Goal: Navigation & Orientation: Find specific page/section

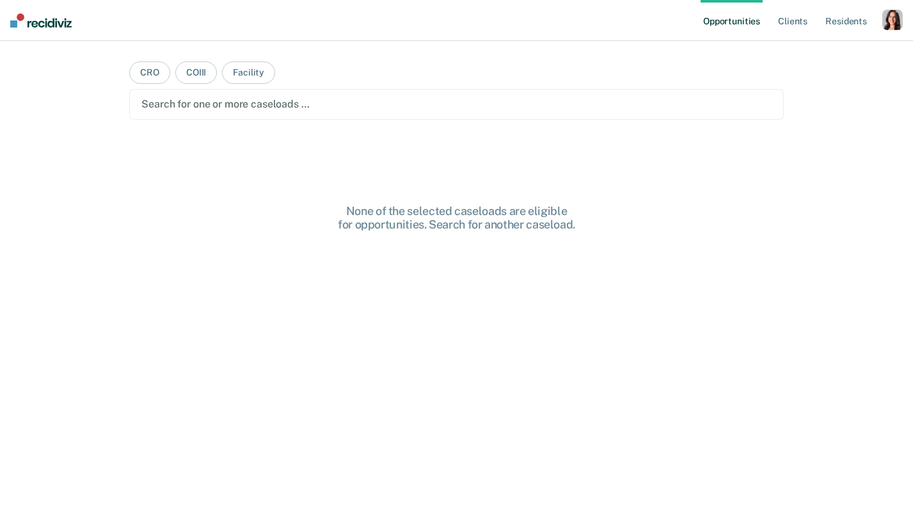
click at [893, 12] on div "button" at bounding box center [893, 20] width 20 height 20
click at [794, 54] on link "Profile" at bounding box center [841, 52] width 103 height 11
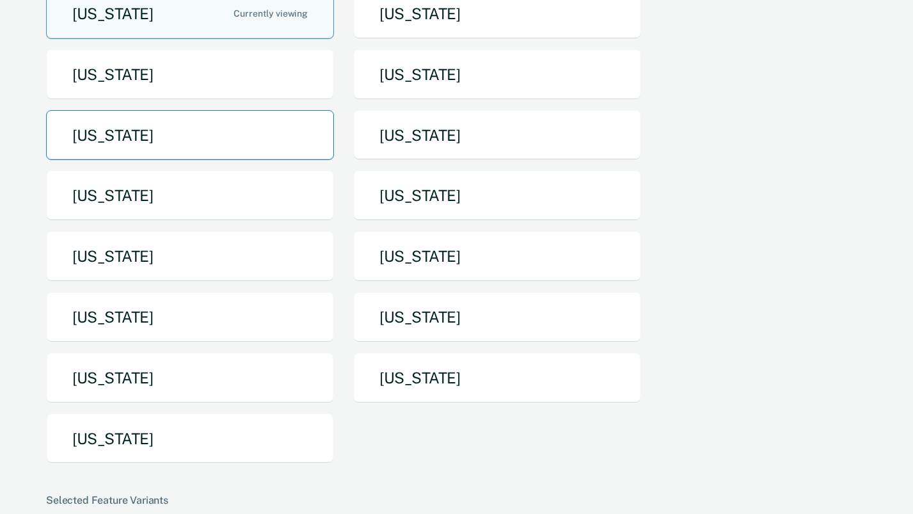
scroll to position [88, 0]
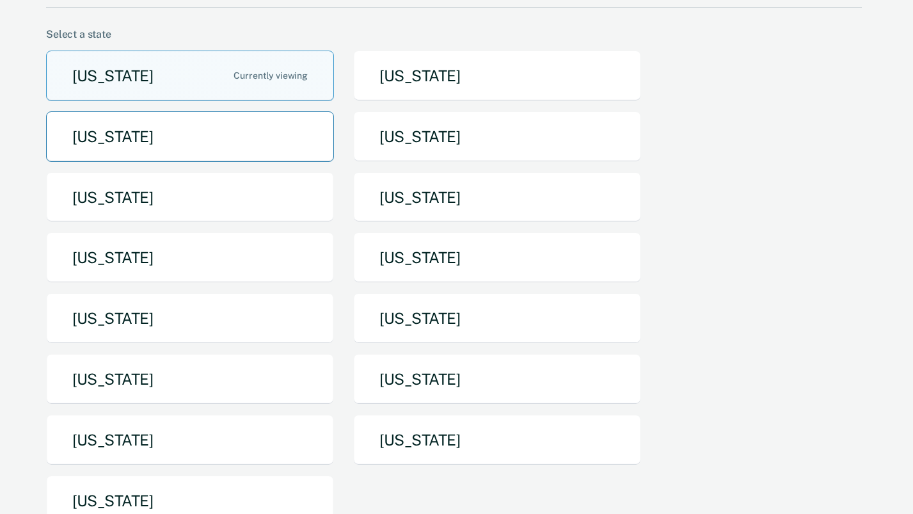
click at [332, 152] on button "[US_STATE]" at bounding box center [190, 136] width 288 height 51
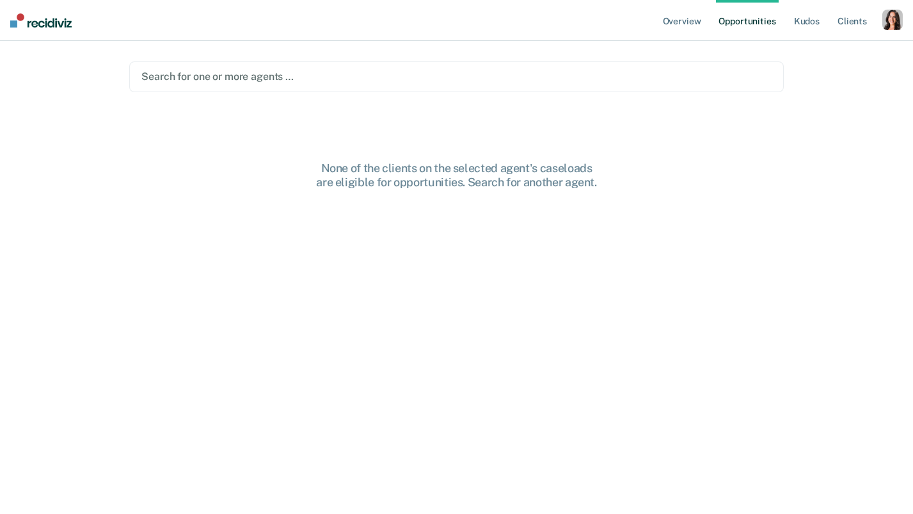
click at [892, 23] on div "button" at bounding box center [893, 20] width 20 height 20
click at [802, 49] on link "Profile" at bounding box center [841, 52] width 103 height 11
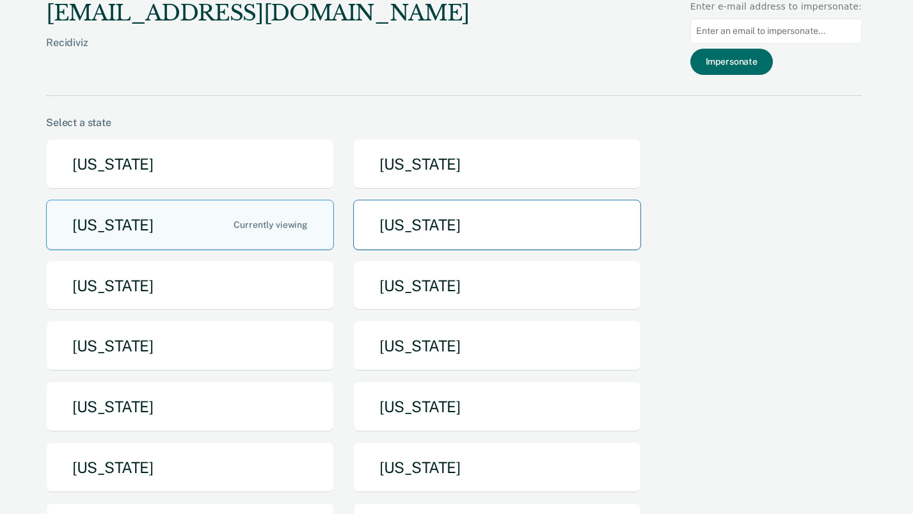
click at [452, 233] on button "[US_STATE]" at bounding box center [497, 225] width 288 height 51
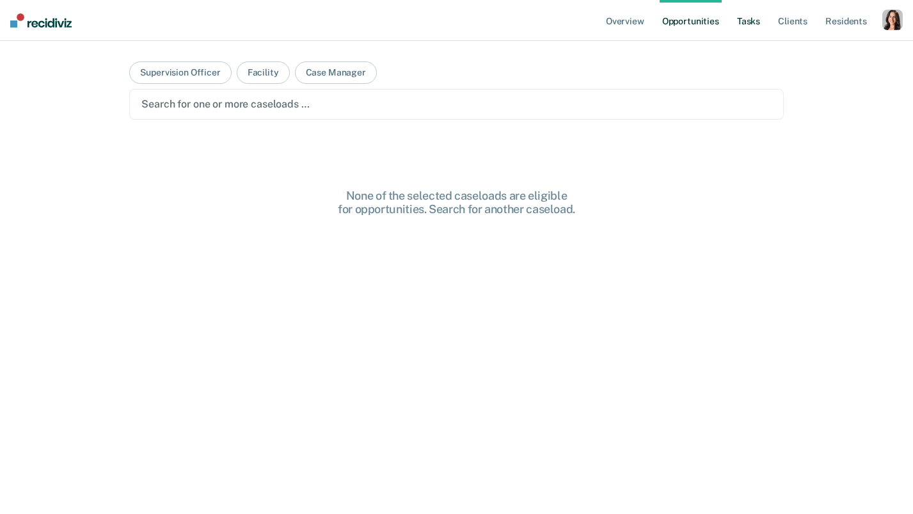
click at [753, 28] on link "Tasks" at bounding box center [749, 20] width 28 height 41
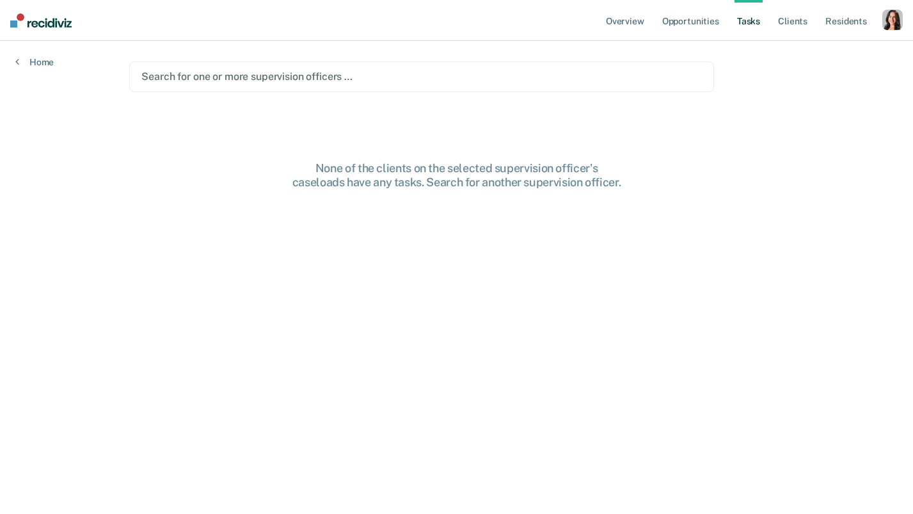
click at [288, 69] on div at bounding box center [421, 76] width 560 height 15
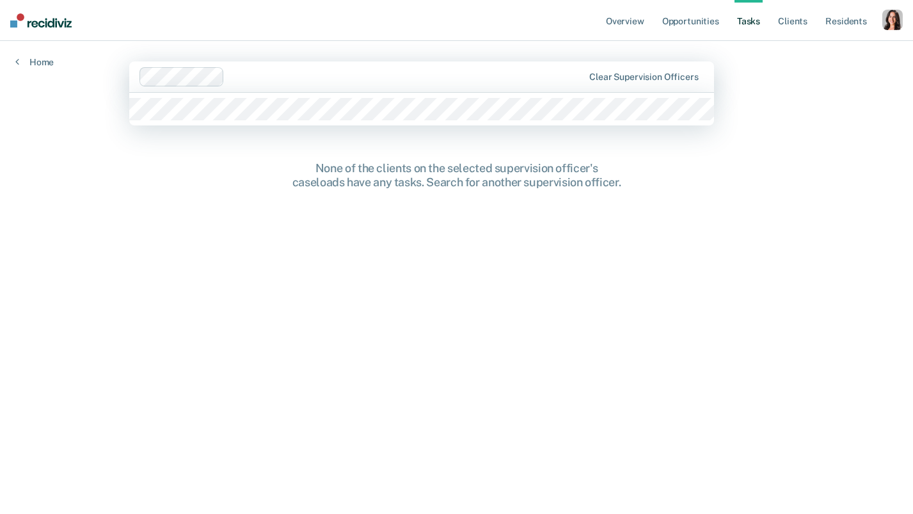
click at [275, 73] on div at bounding box center [406, 76] width 353 height 15
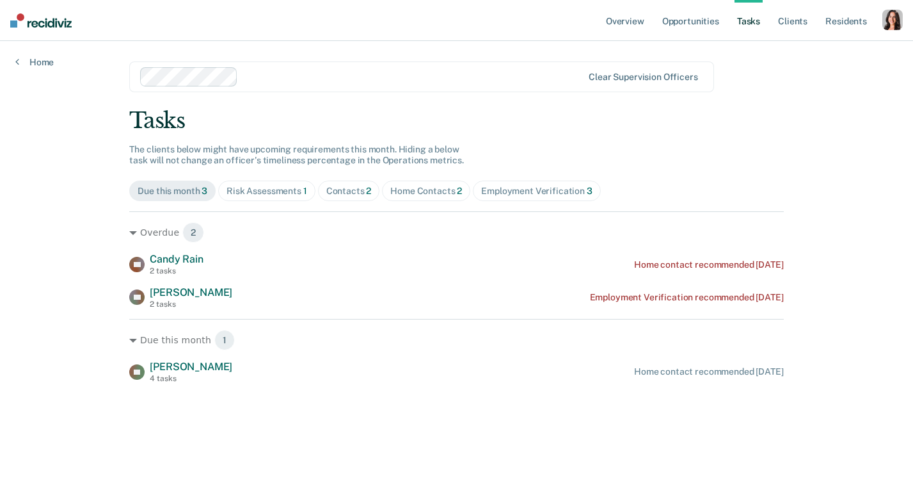
click at [257, 47] on main "Clear supervision officers Tasks The clients below might have upcoming requirem…" at bounding box center [456, 245] width 685 height 409
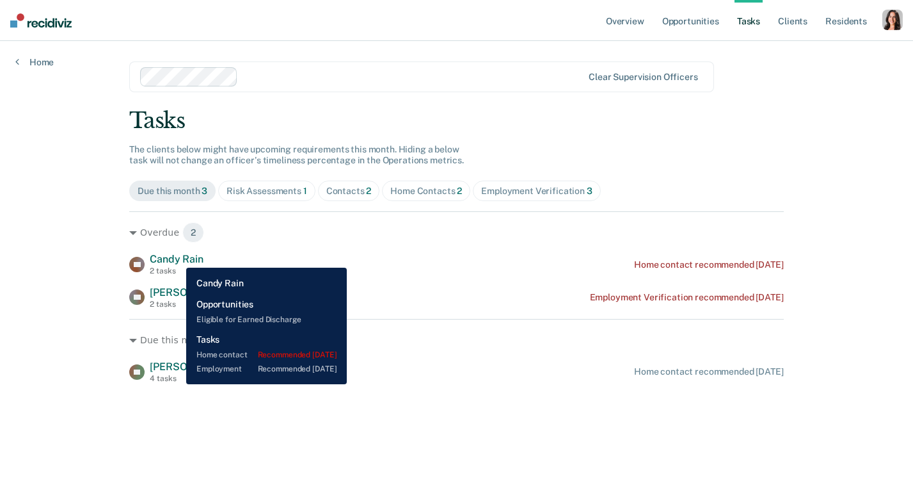
click at [177, 258] on span "Candy Rain" at bounding box center [176, 259] width 53 height 12
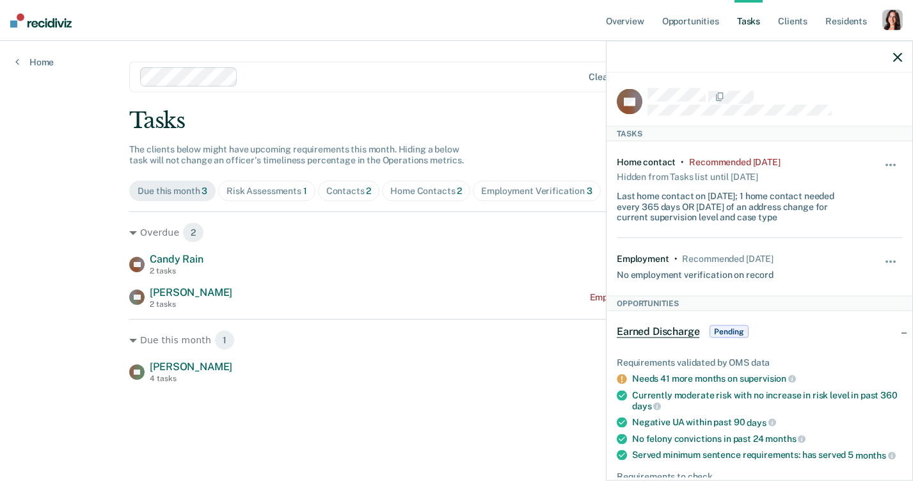
scroll to position [13, 0]
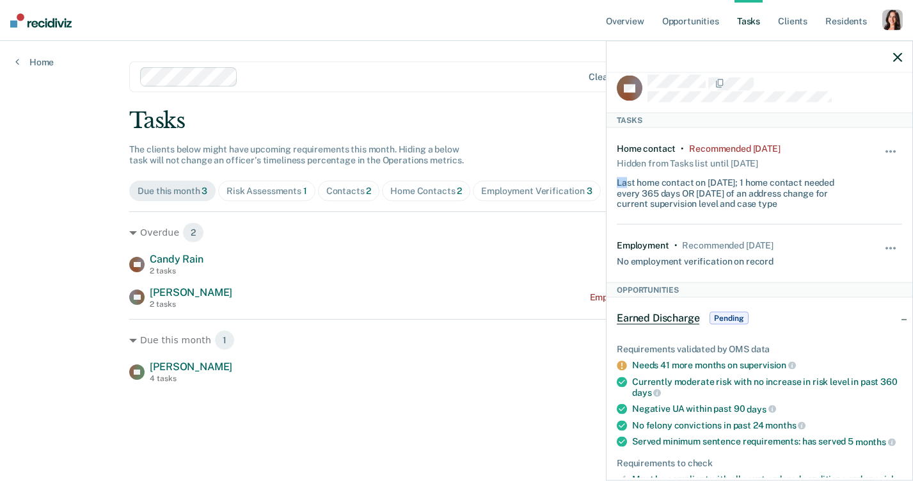
drag, startPoint x: 627, startPoint y: 177, endPoint x: 785, endPoint y: 174, distance: 158.7
click at [787, 174] on div "Last home contact on [DATE]; 1 home contact needed every 365 days OR [DATE] of …" at bounding box center [736, 190] width 238 height 37
click at [781, 188] on div "Last home contact on [DATE]; 1 home contact needed every 365 days OR [DATE] of …" at bounding box center [736, 190] width 238 height 37
drag, startPoint x: 756, startPoint y: 180, endPoint x: 821, endPoint y: 207, distance: 70.8
click at [821, 207] on div "Home contact • Recommended [DATE] Hidden from Tasks list until [DATE] Last home…" at bounding box center [759, 176] width 285 height 97
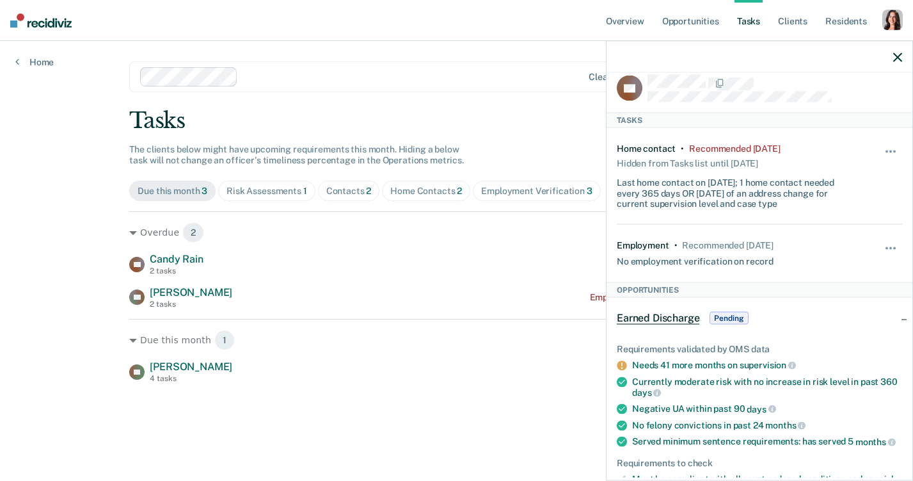
click at [821, 207] on div "Home contact • Recommended [DATE] Hidden from Tasks list until [DATE] Last home…" at bounding box center [759, 176] width 285 height 97
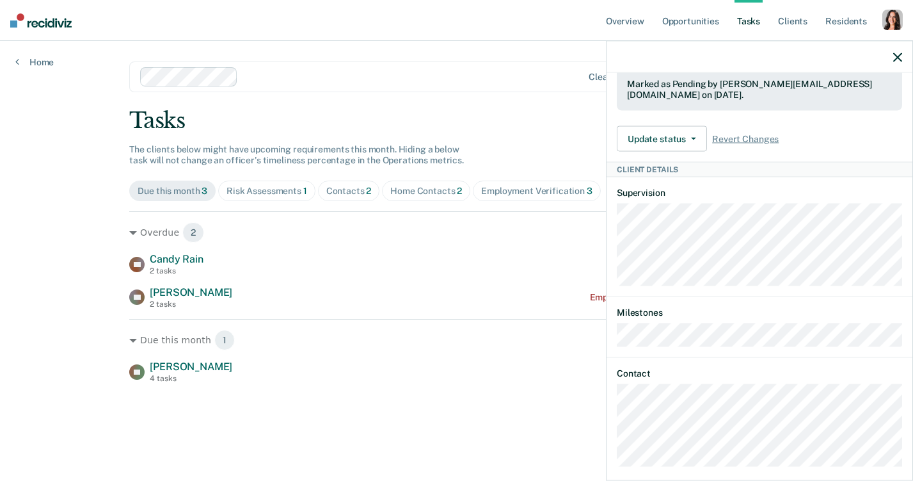
scroll to position [514, 0]
click at [663, 187] on dl "Supervision" at bounding box center [759, 236] width 285 height 99
click at [700, 236] on article "CR Tasks Home contact • Recommended [DATE] Hidden from Tasks list until [DATE] …" at bounding box center [759, 20] width 285 height 892
drag, startPoint x: 700, startPoint y: 273, endPoint x: 785, endPoint y: 340, distance: 108.8
click at [785, 340] on article "CR Tasks Home contact • Recommended [DATE] Hidden from Tasks list until [DATE] …" at bounding box center [759, 20] width 285 height 892
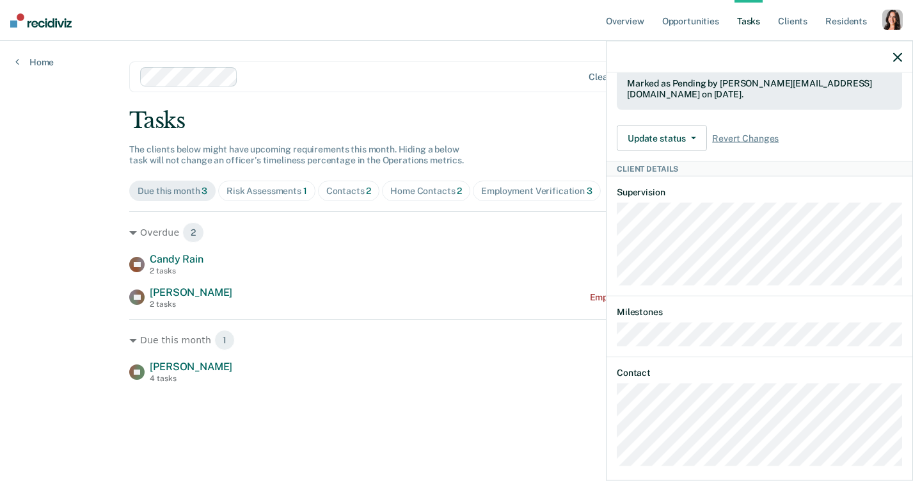
click at [785, 333] on article "CR Tasks Home contact • Recommended [DATE] Hidden from Tasks list until [DATE] …" at bounding box center [759, 20] width 285 height 892
click at [679, 125] on button "Update status" at bounding box center [662, 138] width 90 height 26
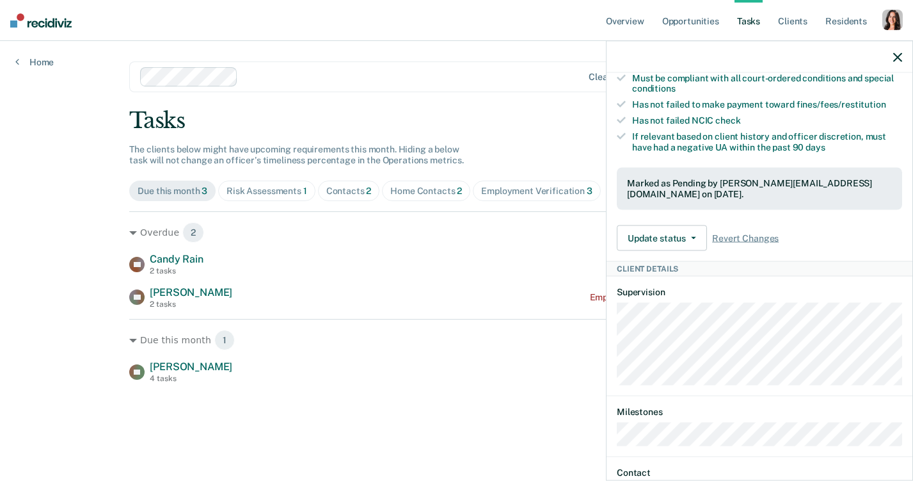
scroll to position [405, 0]
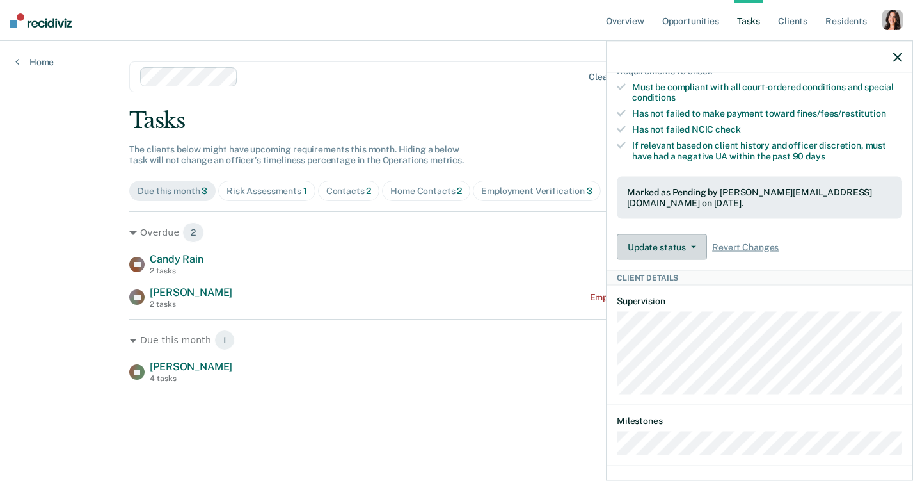
click at [655, 234] on button "Update status" at bounding box center [662, 247] width 90 height 26
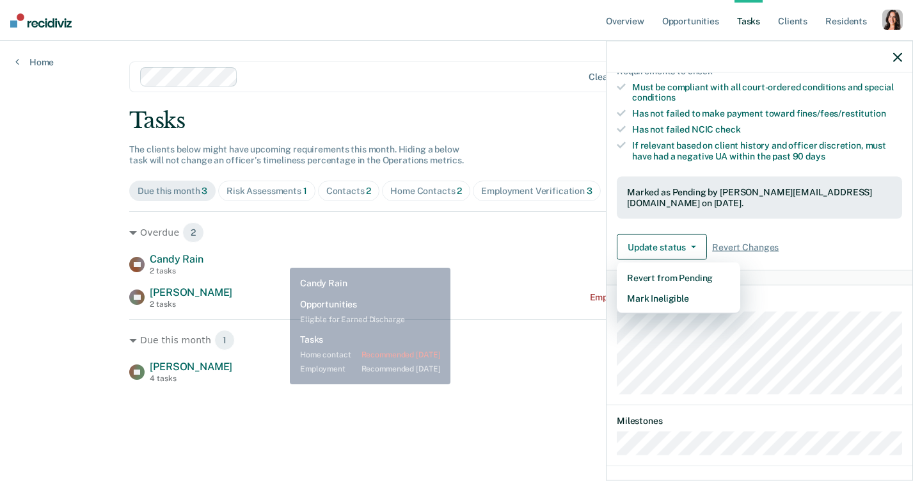
click at [282, 196] on div "Risk Assessments 1" at bounding box center [267, 191] width 81 height 11
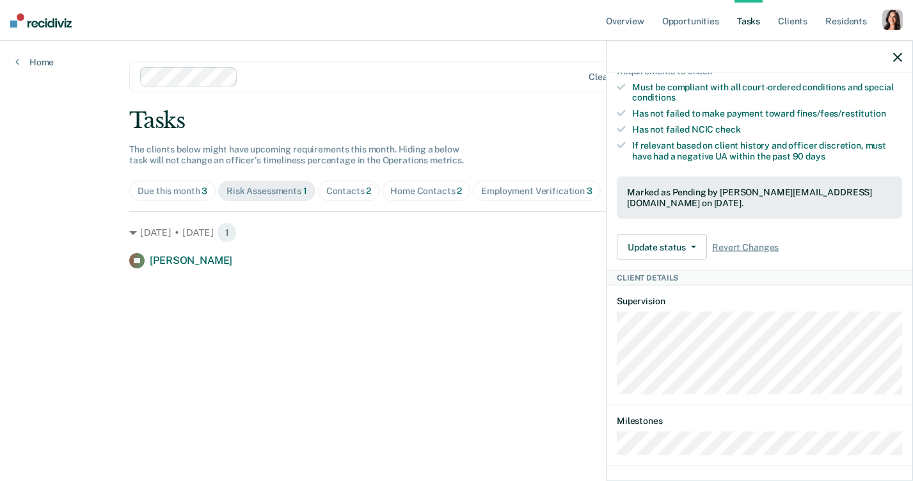
click at [165, 198] on span "Due this month 3" at bounding box center [172, 190] width 86 height 20
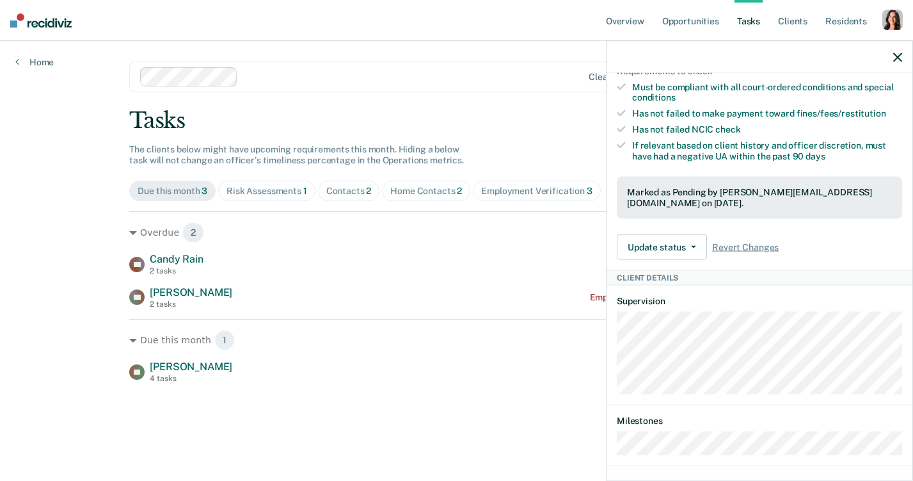
click at [904, 55] on div at bounding box center [760, 57] width 306 height 32
click at [898, 55] on icon "button" at bounding box center [897, 56] width 9 height 9
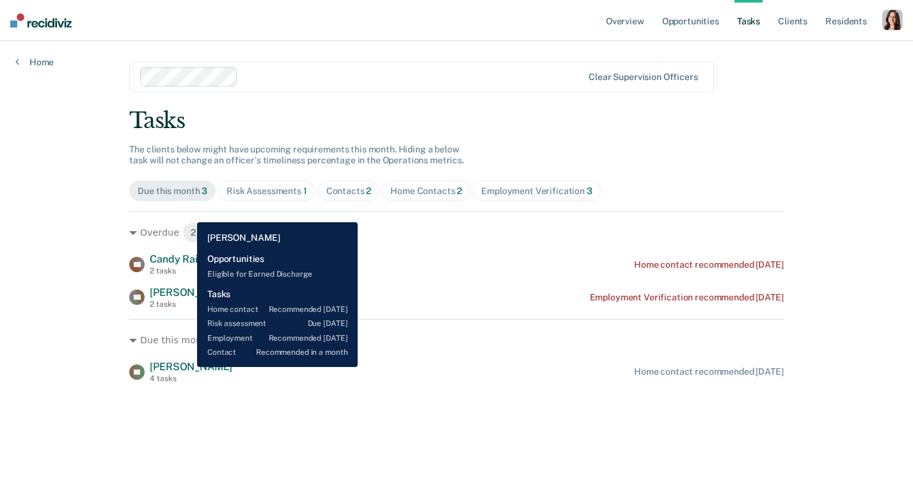
click at [188, 367] on span "[PERSON_NAME]" at bounding box center [191, 366] width 83 height 12
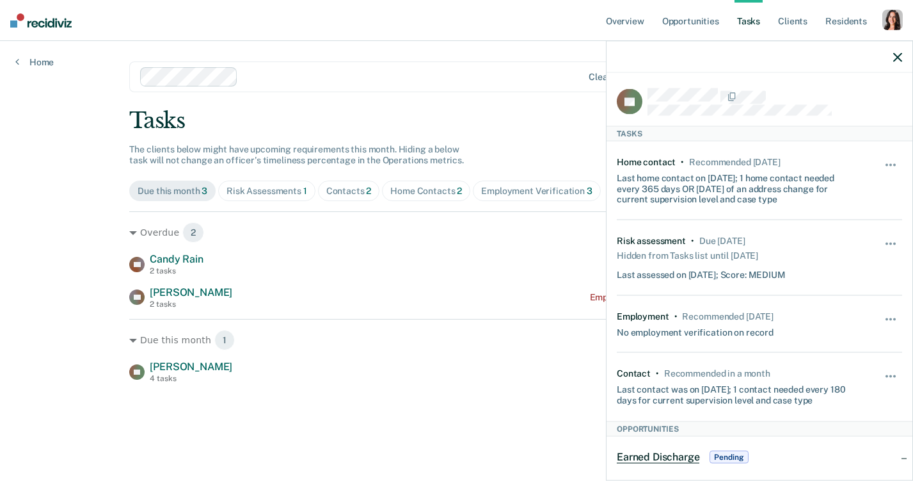
click at [768, 271] on div "Last assessed on [DATE]; Score: MEDIUM" at bounding box center [701, 272] width 169 height 16
click at [787, 274] on div "Risk assessment • Due [DATE] Hidden from Tasks list until [DATE] Last assessed …" at bounding box center [736, 258] width 238 height 45
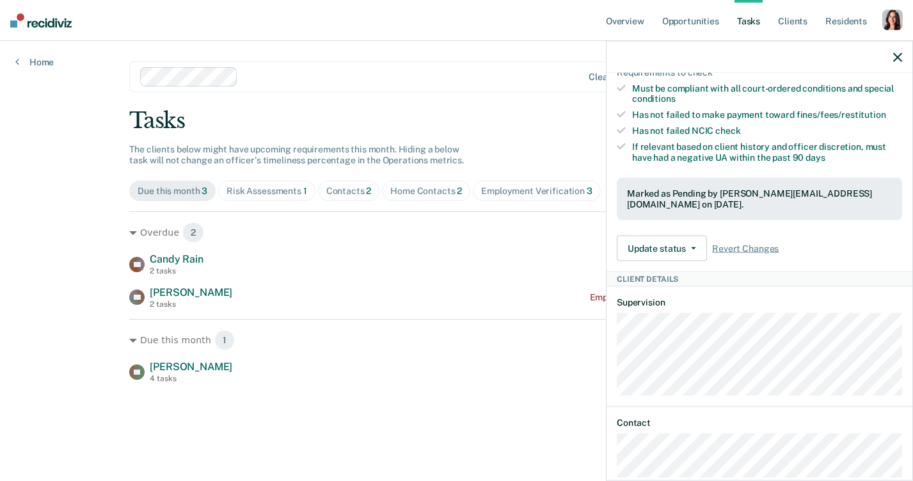
scroll to position [579, 0]
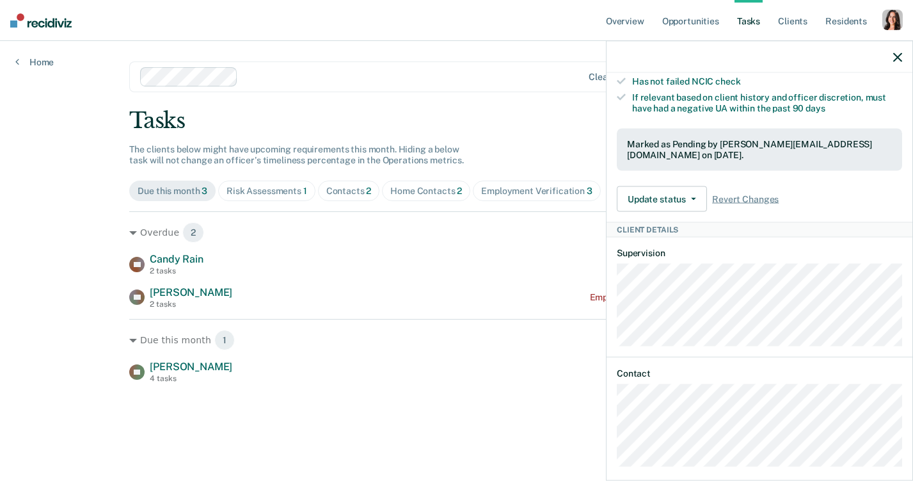
click at [426, 418] on main "Clear supervision officers Tasks The clients below might have upcoming requirem…" at bounding box center [456, 245] width 685 height 409
click at [899, 59] on icon "button" at bounding box center [897, 56] width 9 height 9
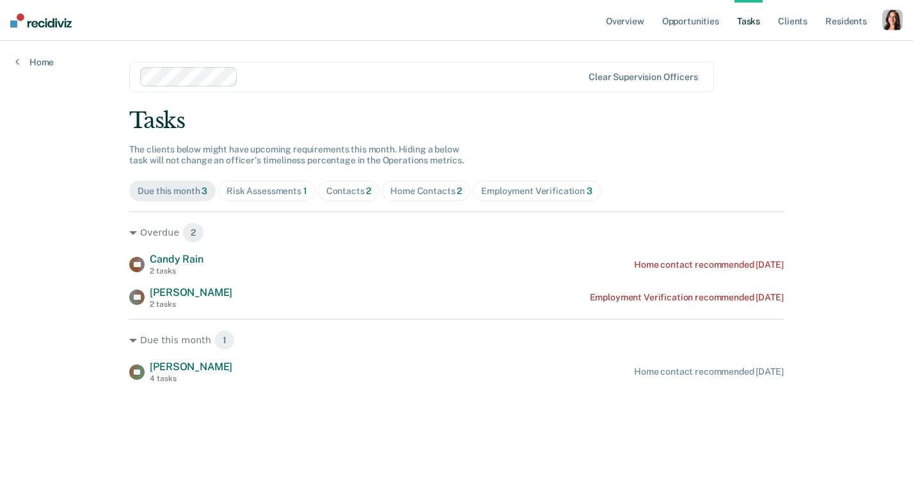
click at [250, 186] on div "Risk Assessments 1" at bounding box center [267, 191] width 81 height 11
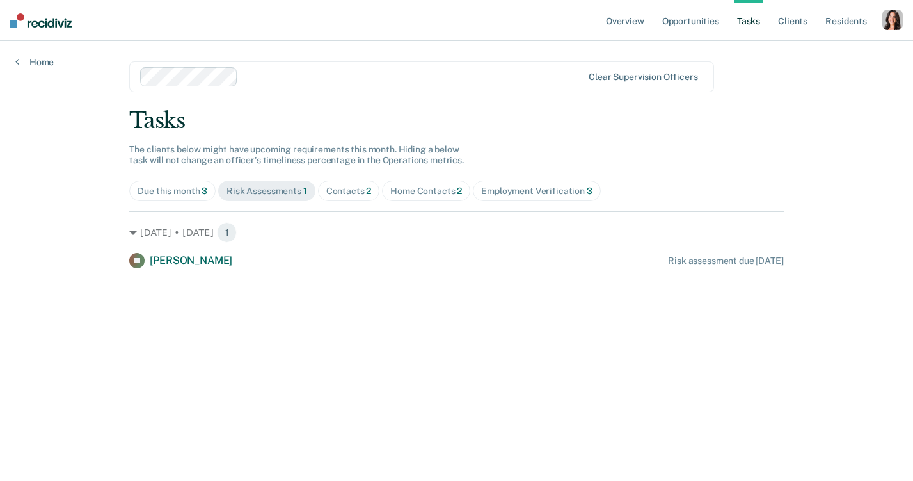
click at [336, 198] on span "Contacts 2" at bounding box center [349, 190] width 62 height 20
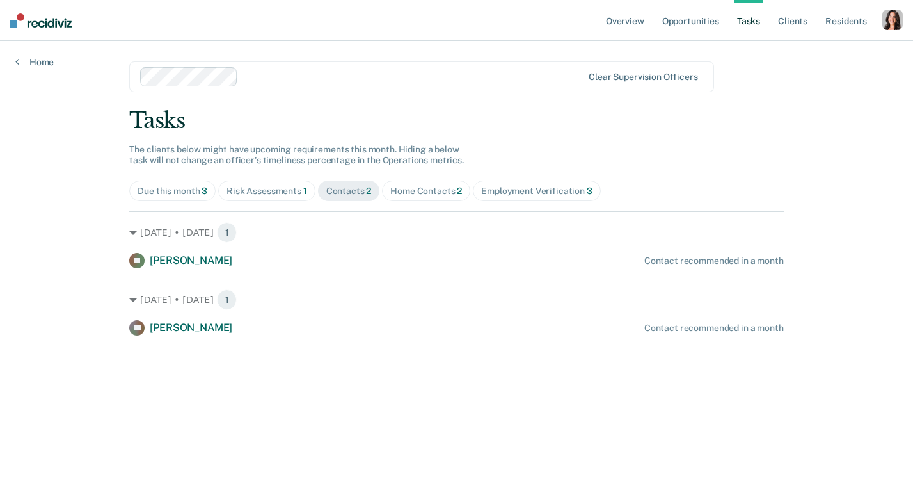
click at [424, 193] on div "Home Contacts 2" at bounding box center [426, 191] width 72 height 11
click at [522, 193] on div "Employment Verification 3" at bounding box center [536, 191] width 111 height 11
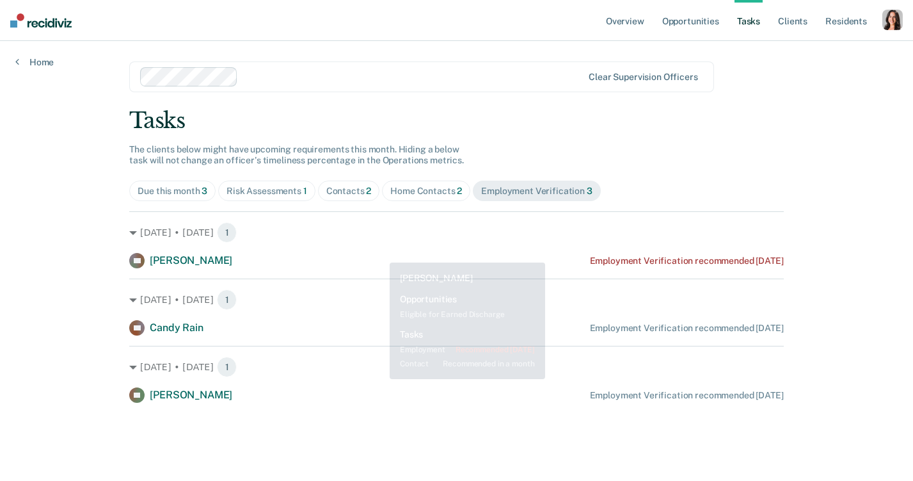
click at [424, 197] on span "Home Contacts 2" at bounding box center [426, 190] width 88 height 20
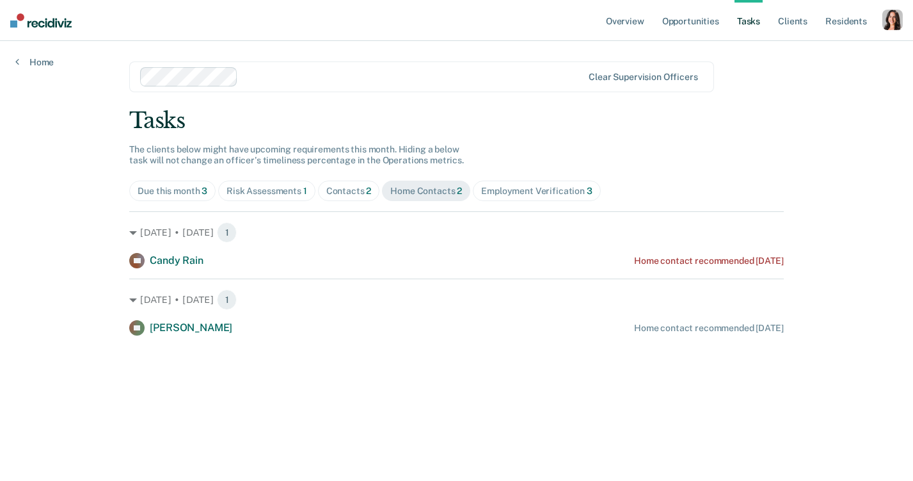
click at [349, 191] on div "Contacts 2" at bounding box center [348, 191] width 45 height 11
click at [238, 194] on div "Risk Assessments 1" at bounding box center [267, 191] width 81 height 11
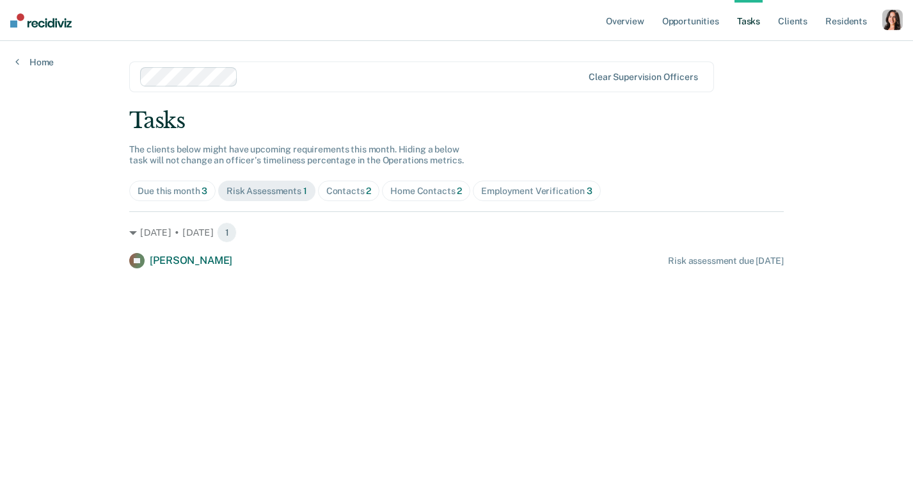
click at [190, 198] on span "Due this month 3" at bounding box center [172, 190] width 86 height 20
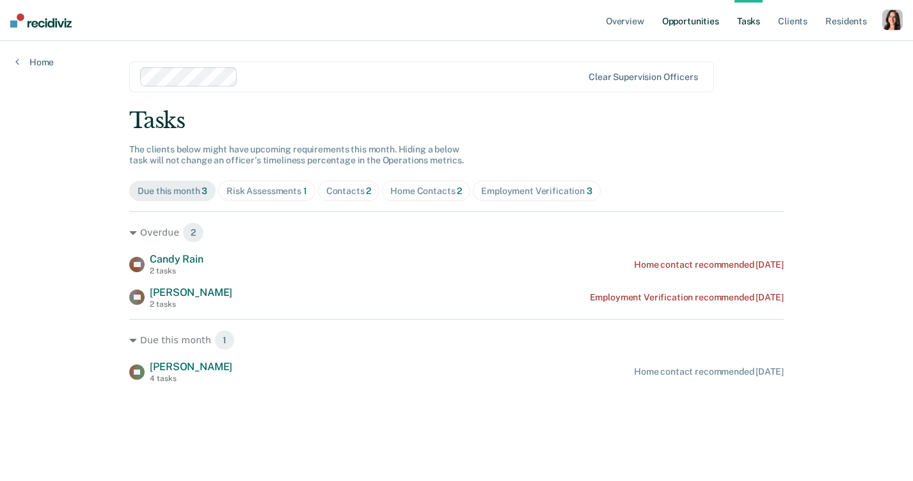
click at [675, 19] on link "Opportunities" at bounding box center [691, 20] width 62 height 41
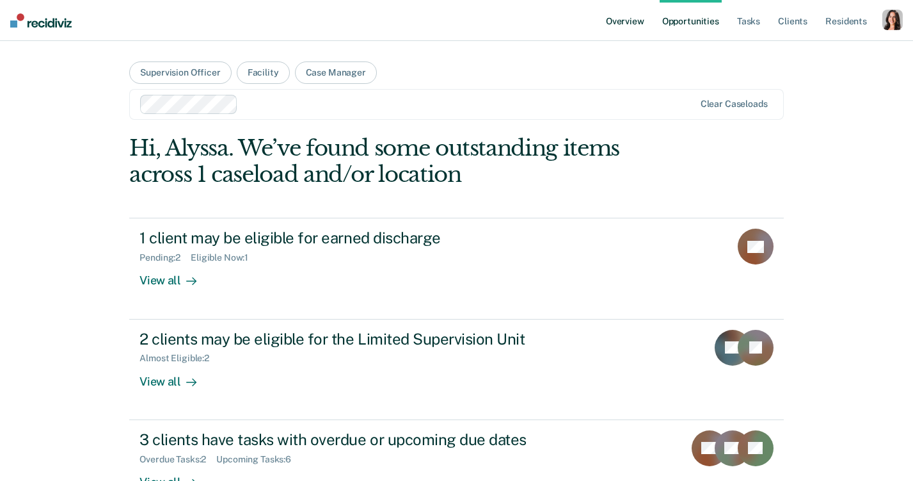
click at [614, 24] on link "Overview" at bounding box center [626, 20] width 44 height 41
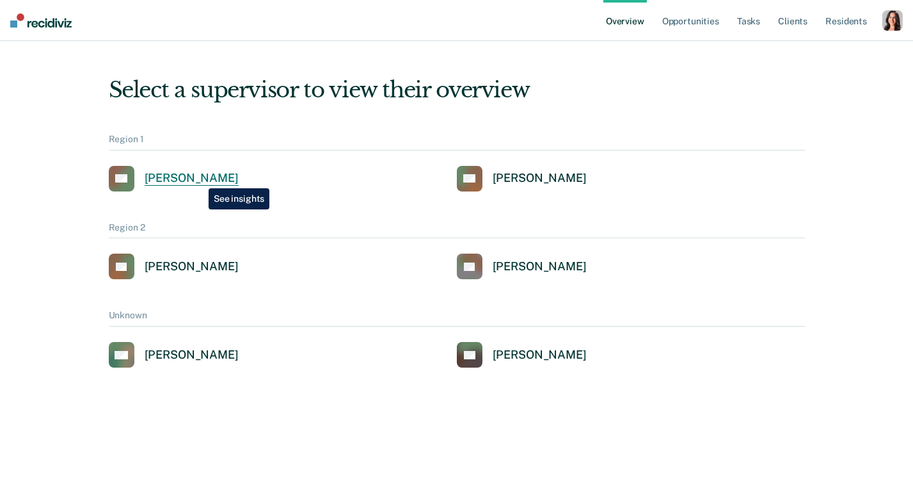
click at [199, 179] on div "[PERSON_NAME]" at bounding box center [192, 178] width 94 height 15
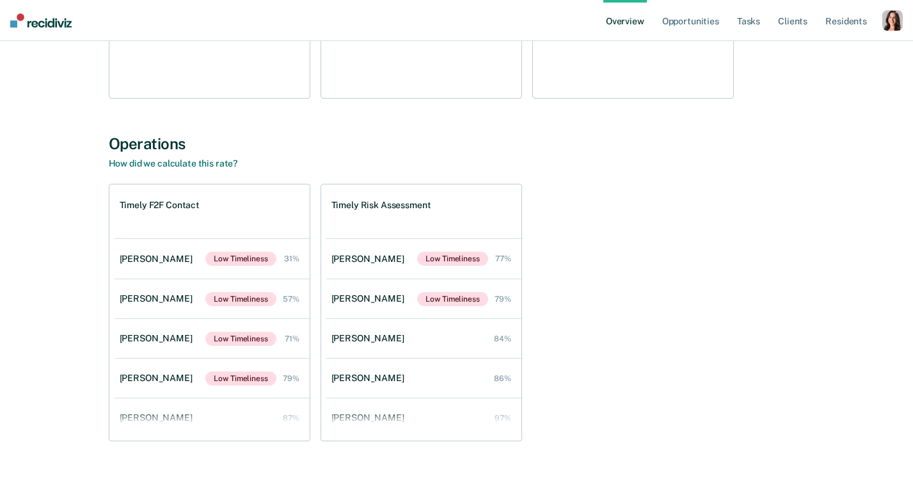
scroll to position [1886, 0]
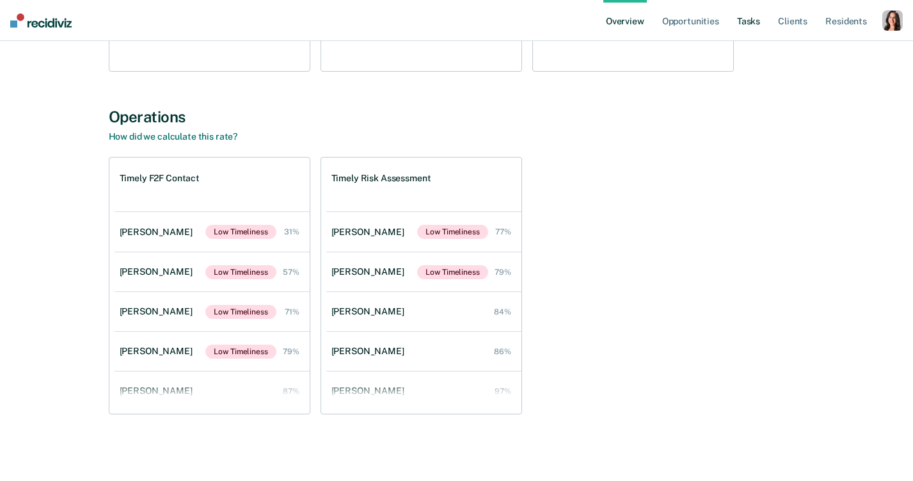
click at [744, 26] on link "Tasks" at bounding box center [749, 20] width 28 height 41
